Goal: Book appointment/travel/reservation

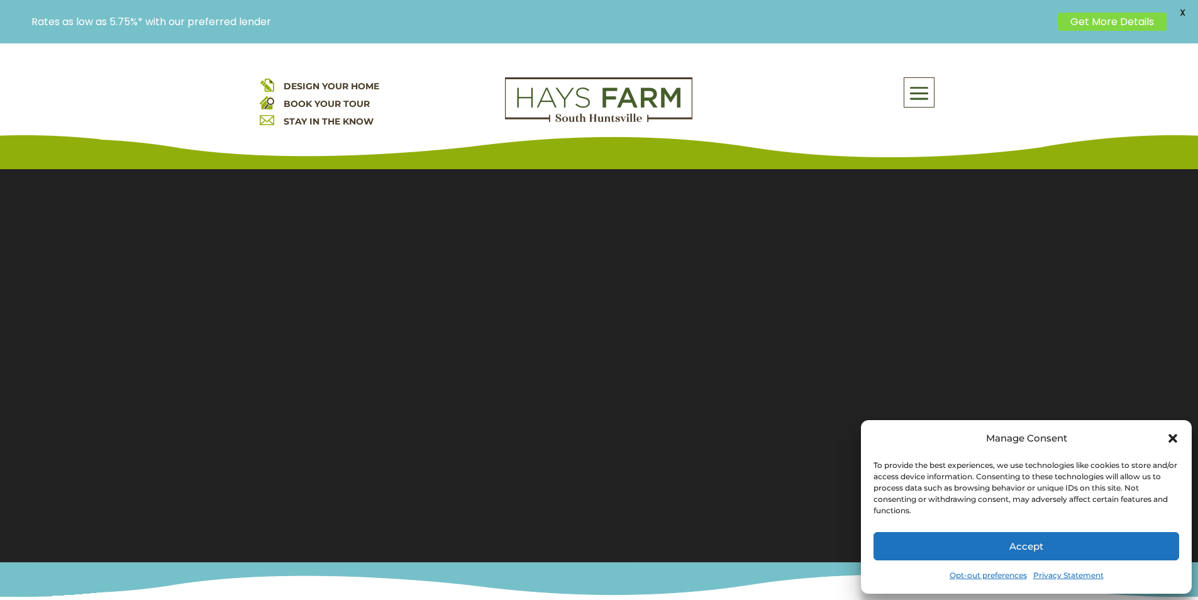
click at [1143, 550] on button "Accept" at bounding box center [1026, 546] width 306 height 28
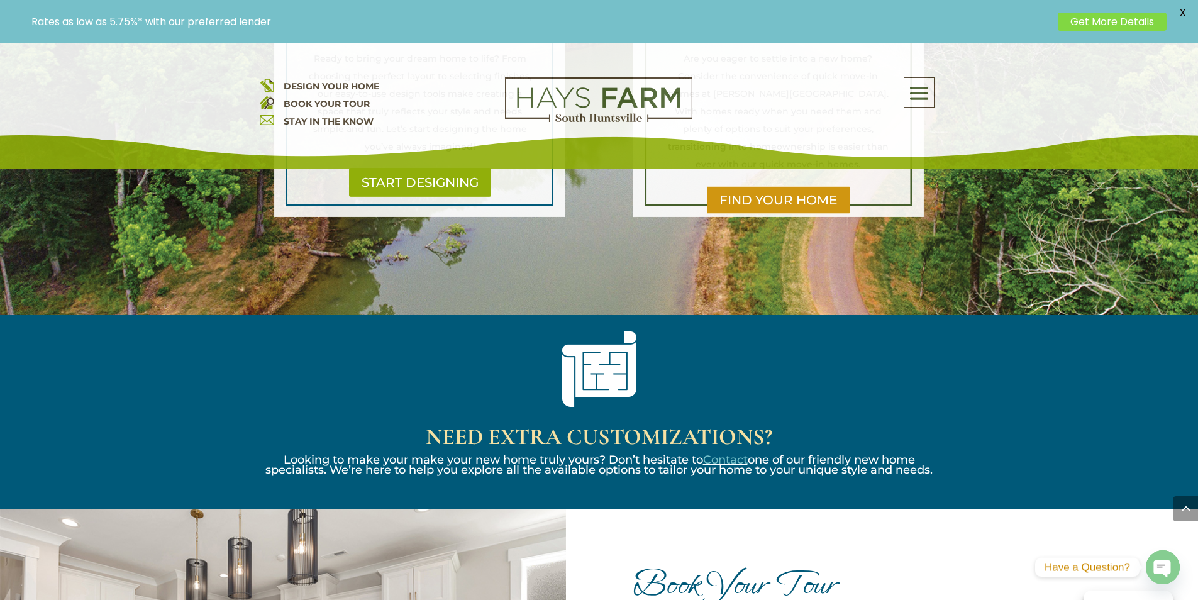
scroll to position [1446, 0]
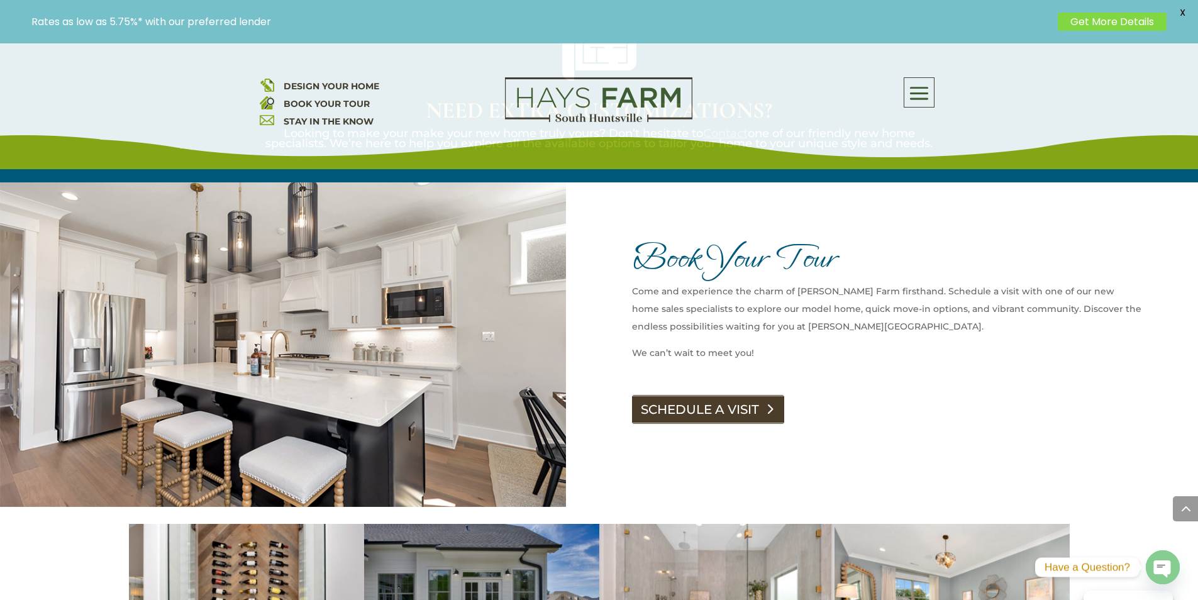
click at [735, 395] on link "SCHEDULE A VISIT" at bounding box center [708, 409] width 152 height 29
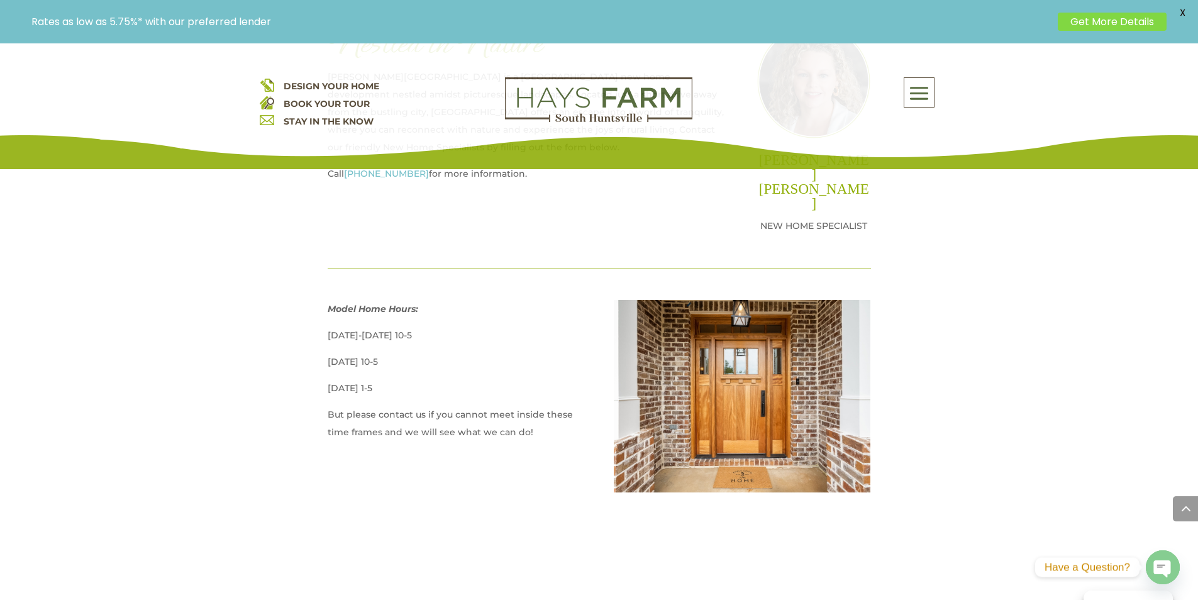
scroll to position [629, 0]
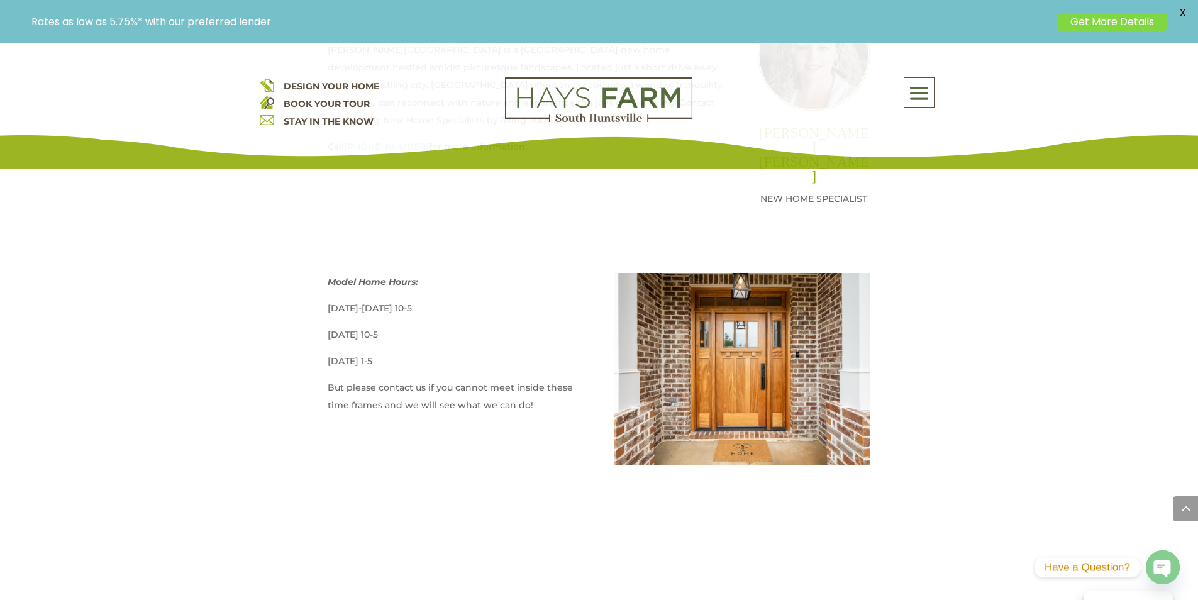
click at [384, 147] on div "DESIGN YOUR HOME BOOK YOUR TOUR STAY IN THE KNOW About Us Quick Move-in Homes A…" at bounding box center [599, 112] width 679 height 70
click at [374, 146] on div "DESIGN YOUR HOME BOOK YOUR TOUR STAY IN THE KNOW About Us Quick Move-in Homes A…" at bounding box center [599, 112] width 679 height 70
click at [357, 145] on div "DESIGN YOUR HOME BOOK YOUR TOUR STAY IN THE KNOW About Us Quick Move-in Homes A…" at bounding box center [599, 112] width 679 height 70
